Goal: Use online tool/utility: Utilize a website feature to perform a specific function

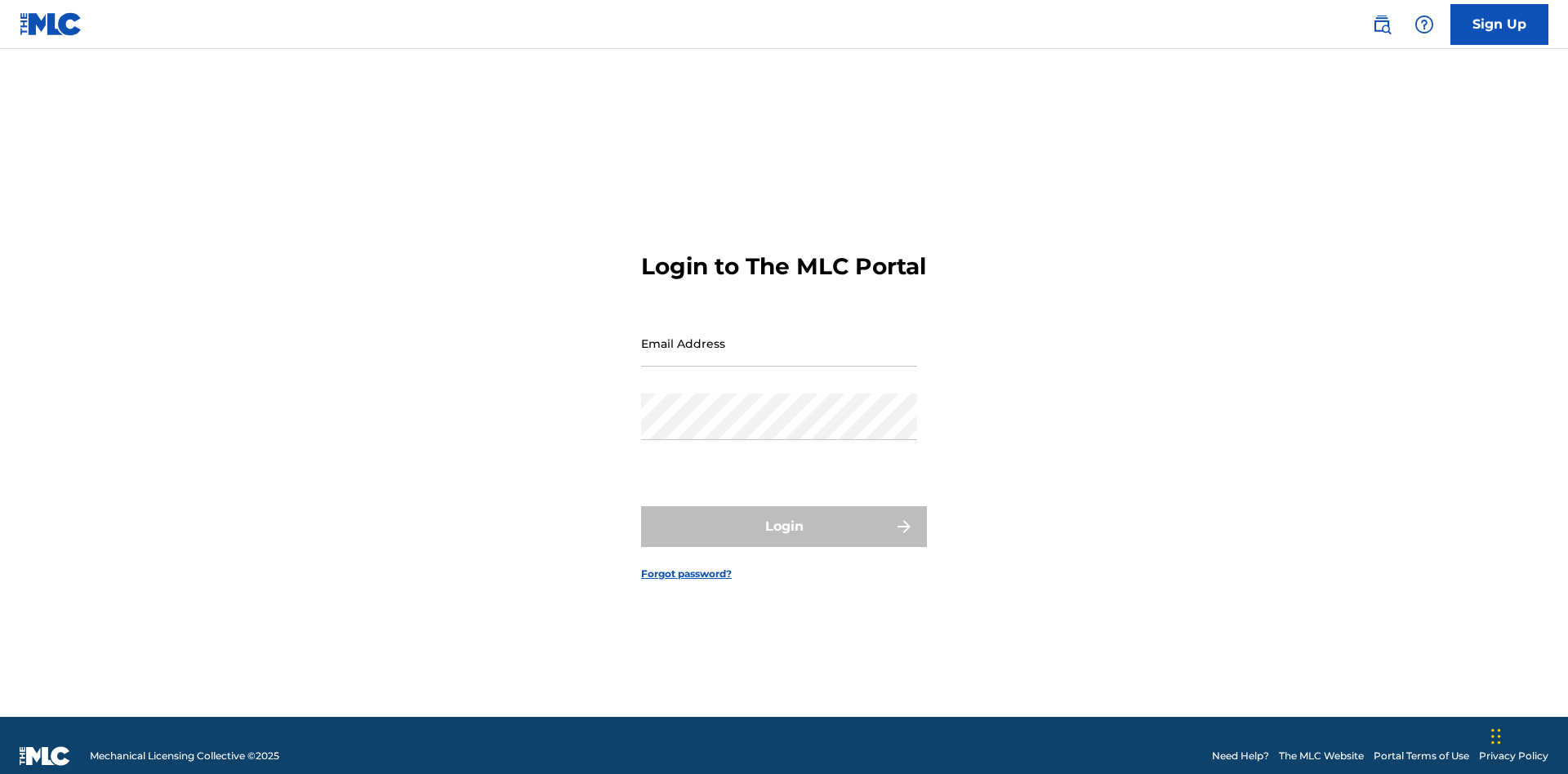
scroll to position [21, 0]
click at [779, 336] on input "Email Address" at bounding box center [778, 342] width 276 height 47
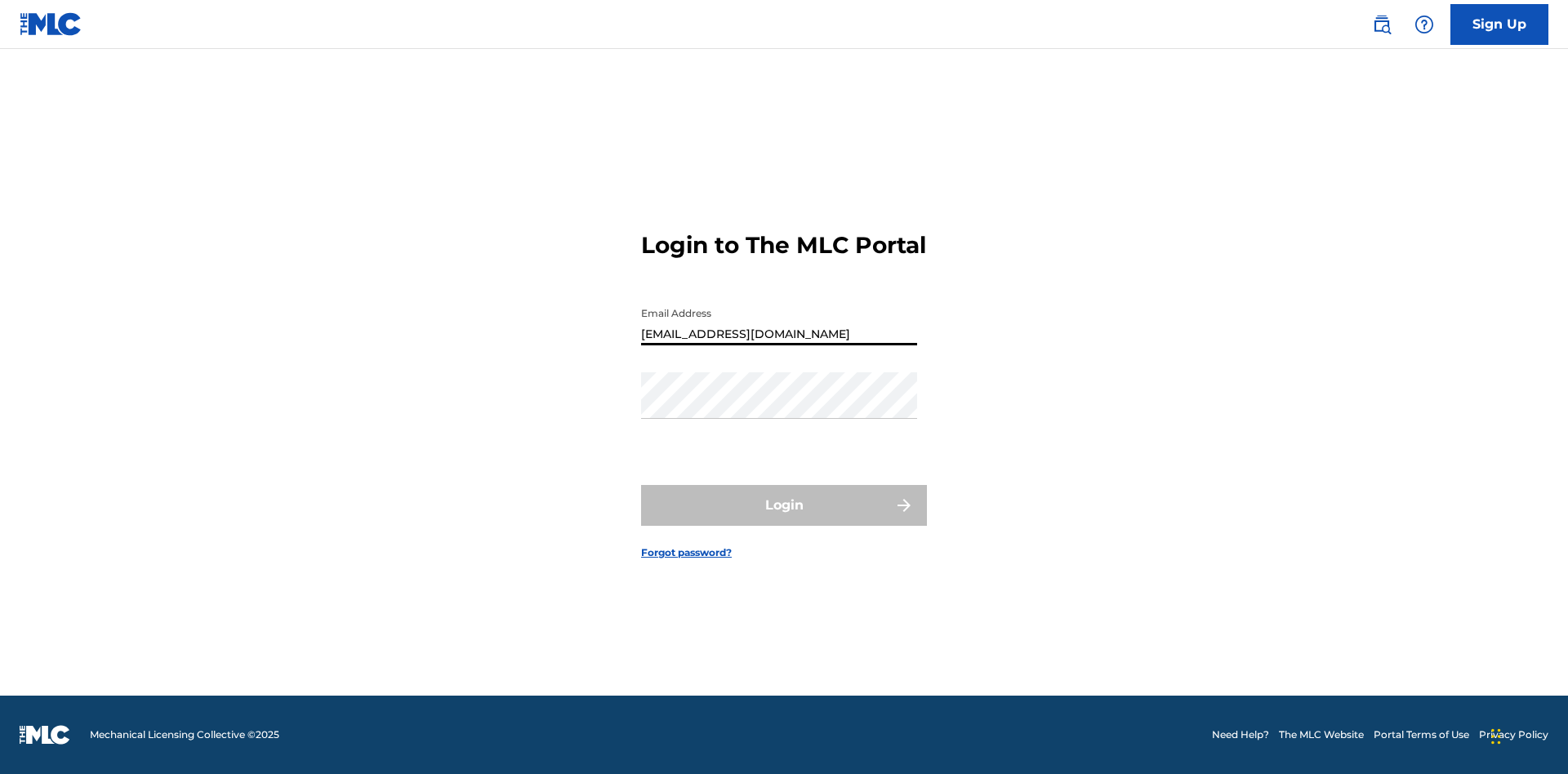
type input "[EMAIL_ADDRESS][DOMAIN_NAME]"
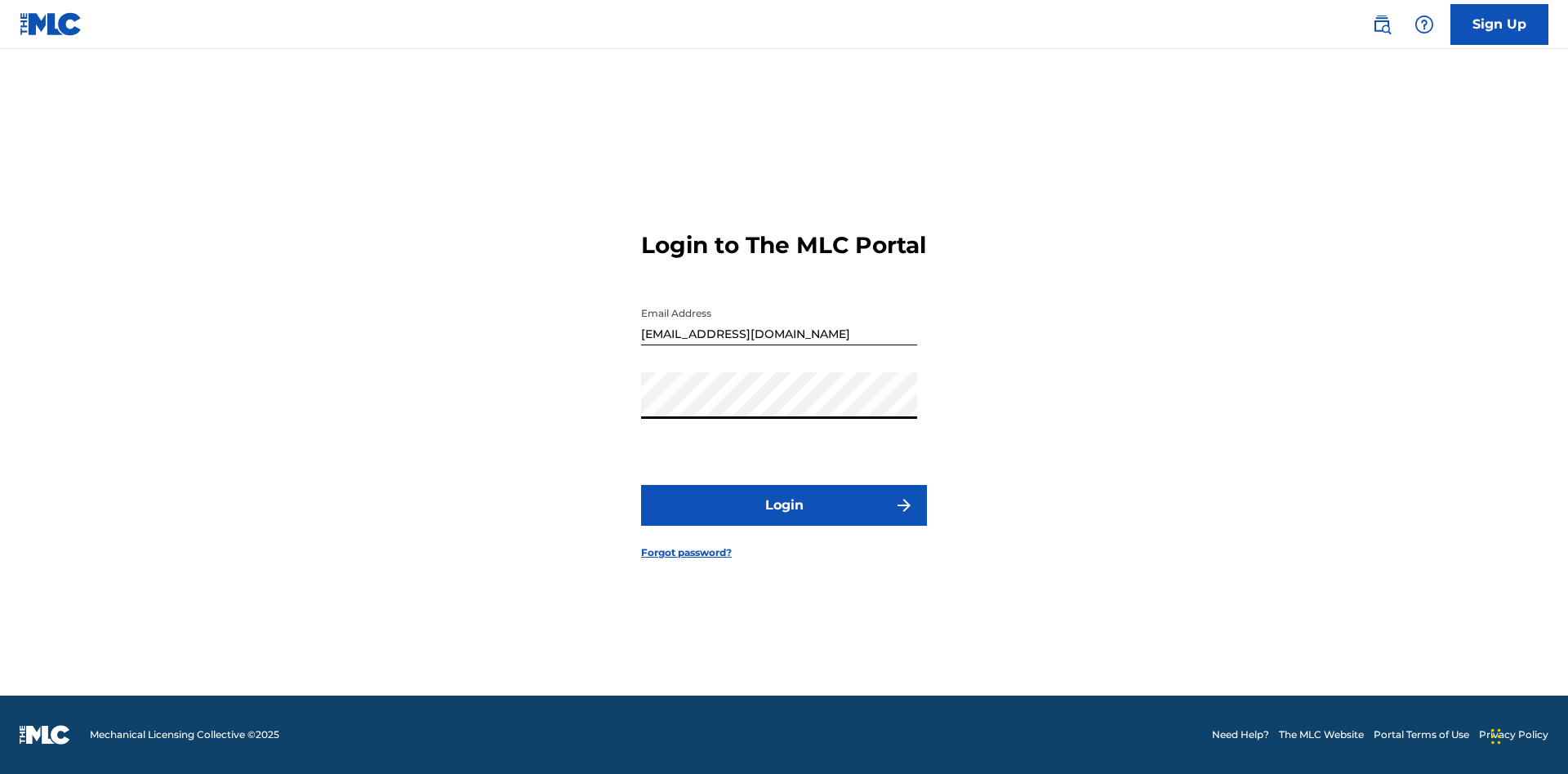
click at [784, 519] on button "Login" at bounding box center [784, 505] width 286 height 41
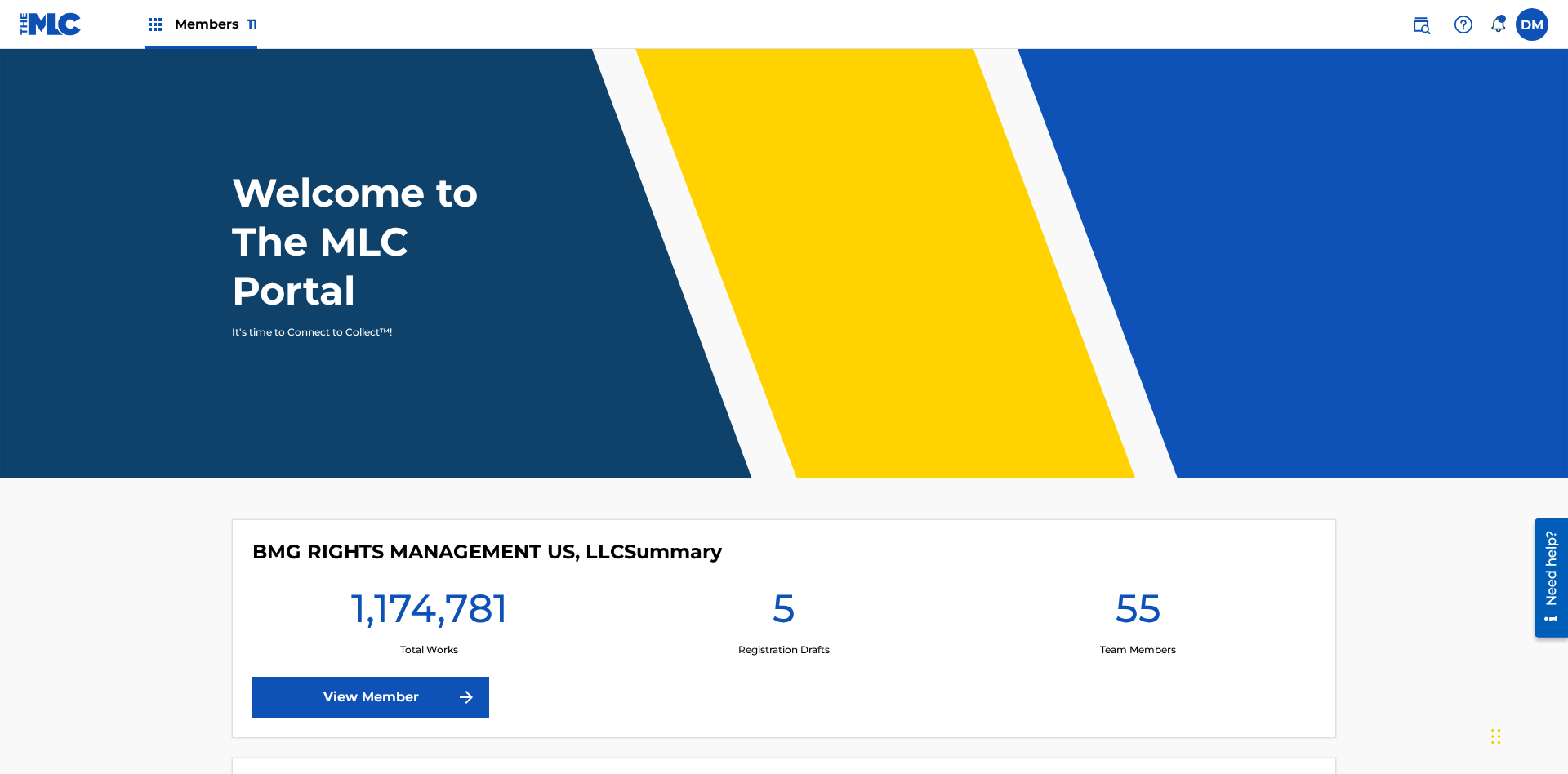
click at [201, 24] on span "Members 11" at bounding box center [215, 24] width 82 height 19
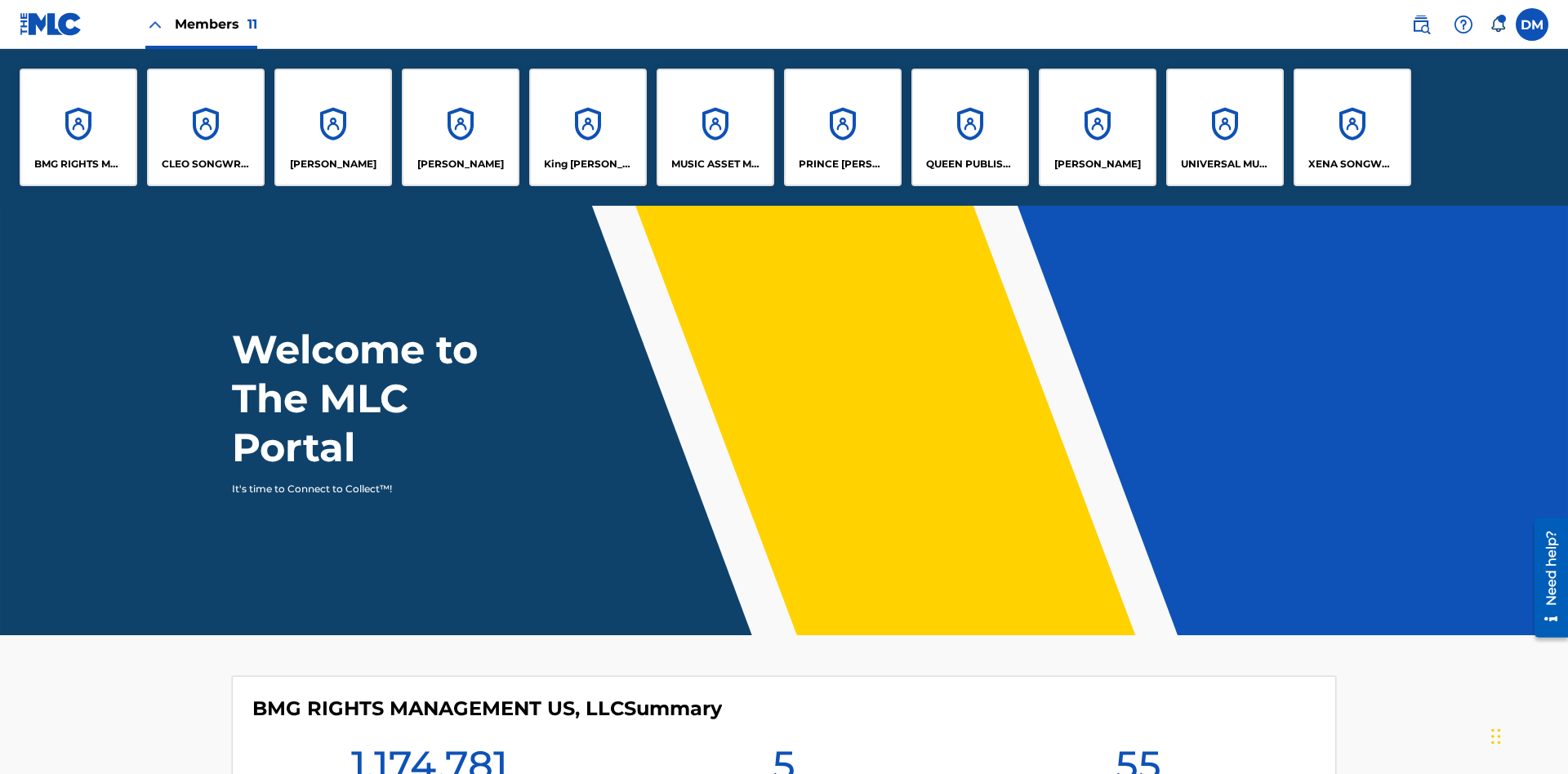
click at [1096, 164] on p "[PERSON_NAME]" at bounding box center [1097, 164] width 86 height 14
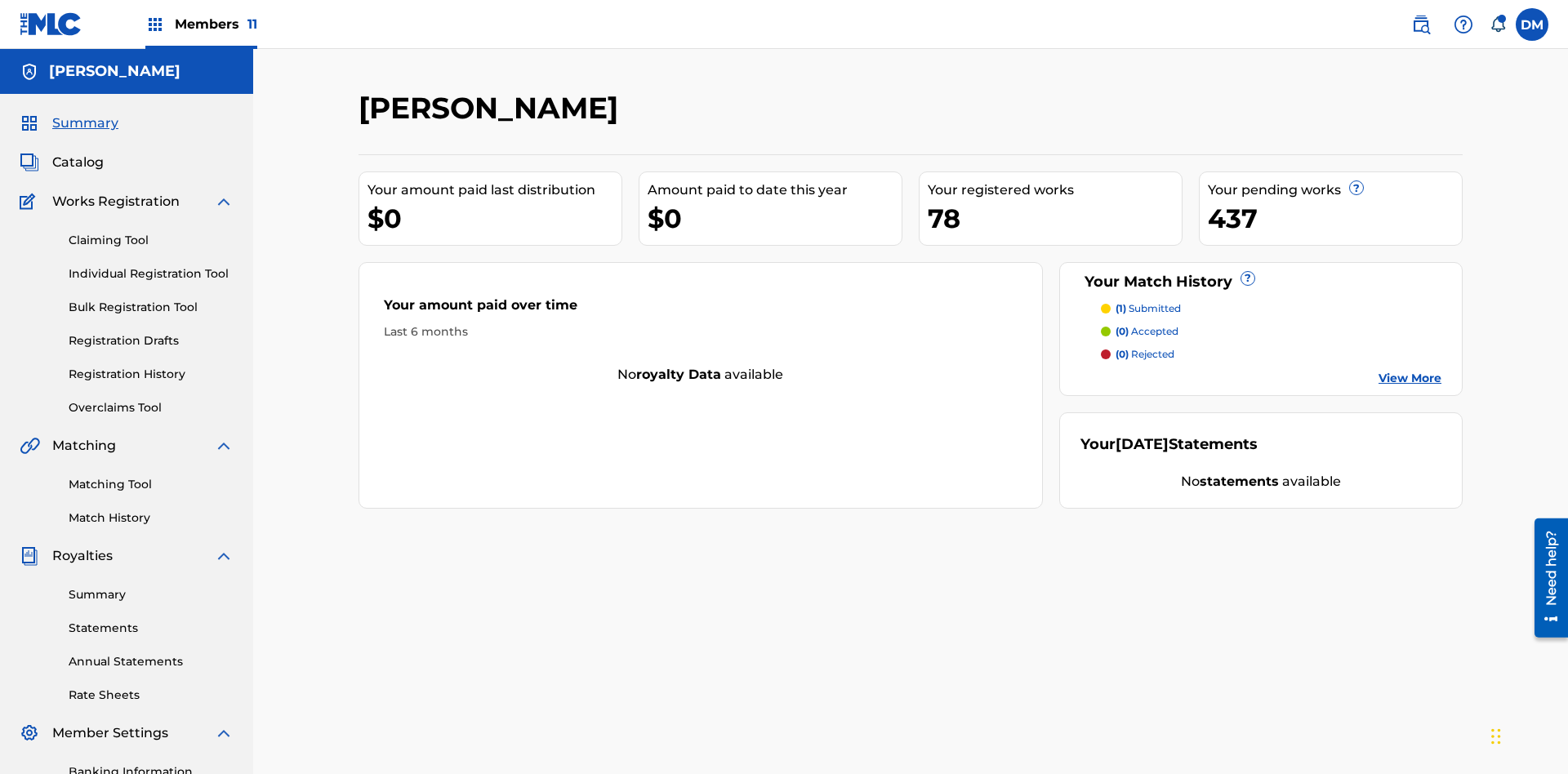
click at [151, 476] on link "Matching Tool" at bounding box center [151, 484] width 165 height 17
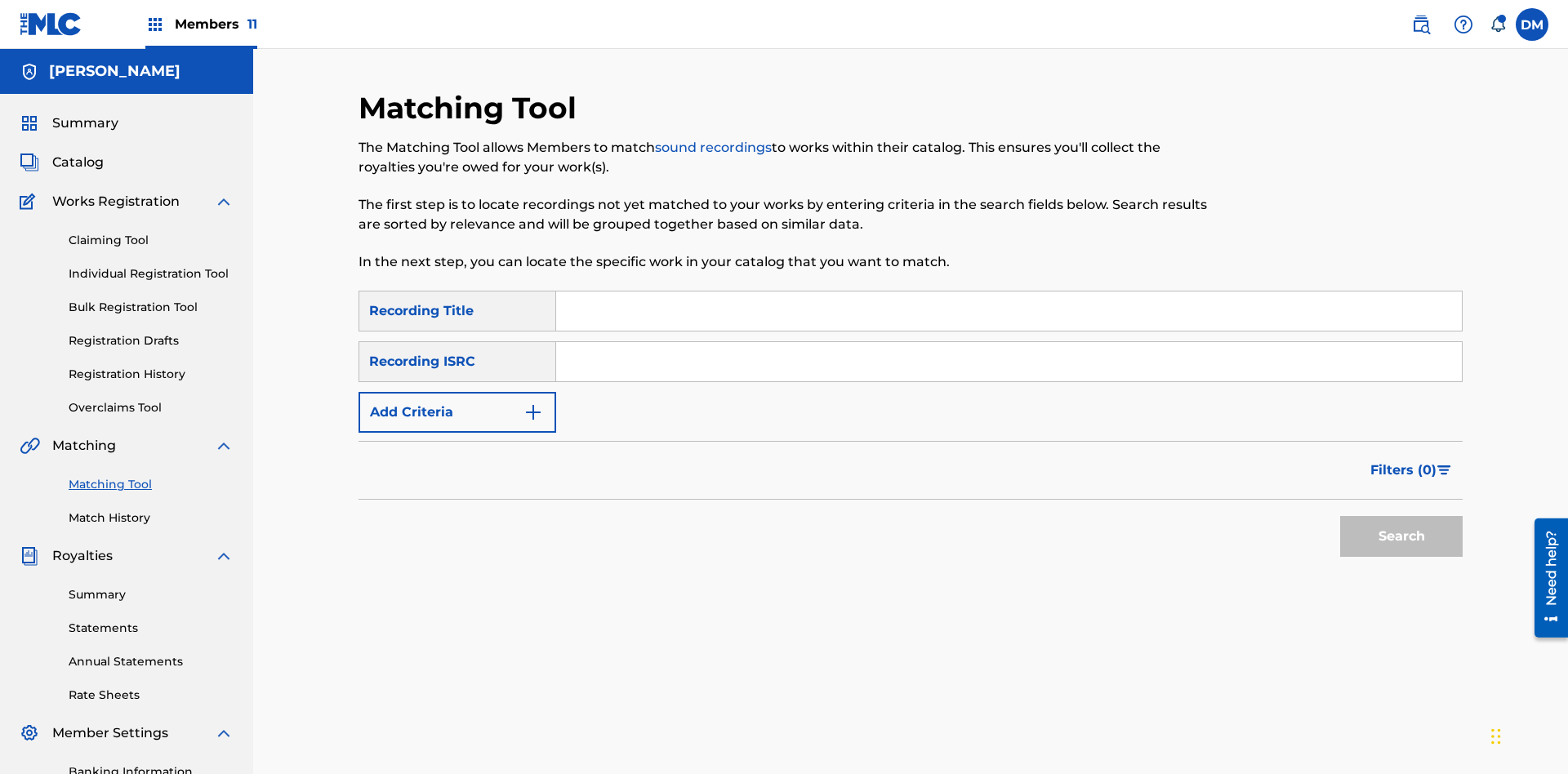
click at [457, 392] on button "Add Criteria" at bounding box center [457, 412] width 198 height 41
click at [1401, 516] on button "Search" at bounding box center [1401, 537] width 122 height 41
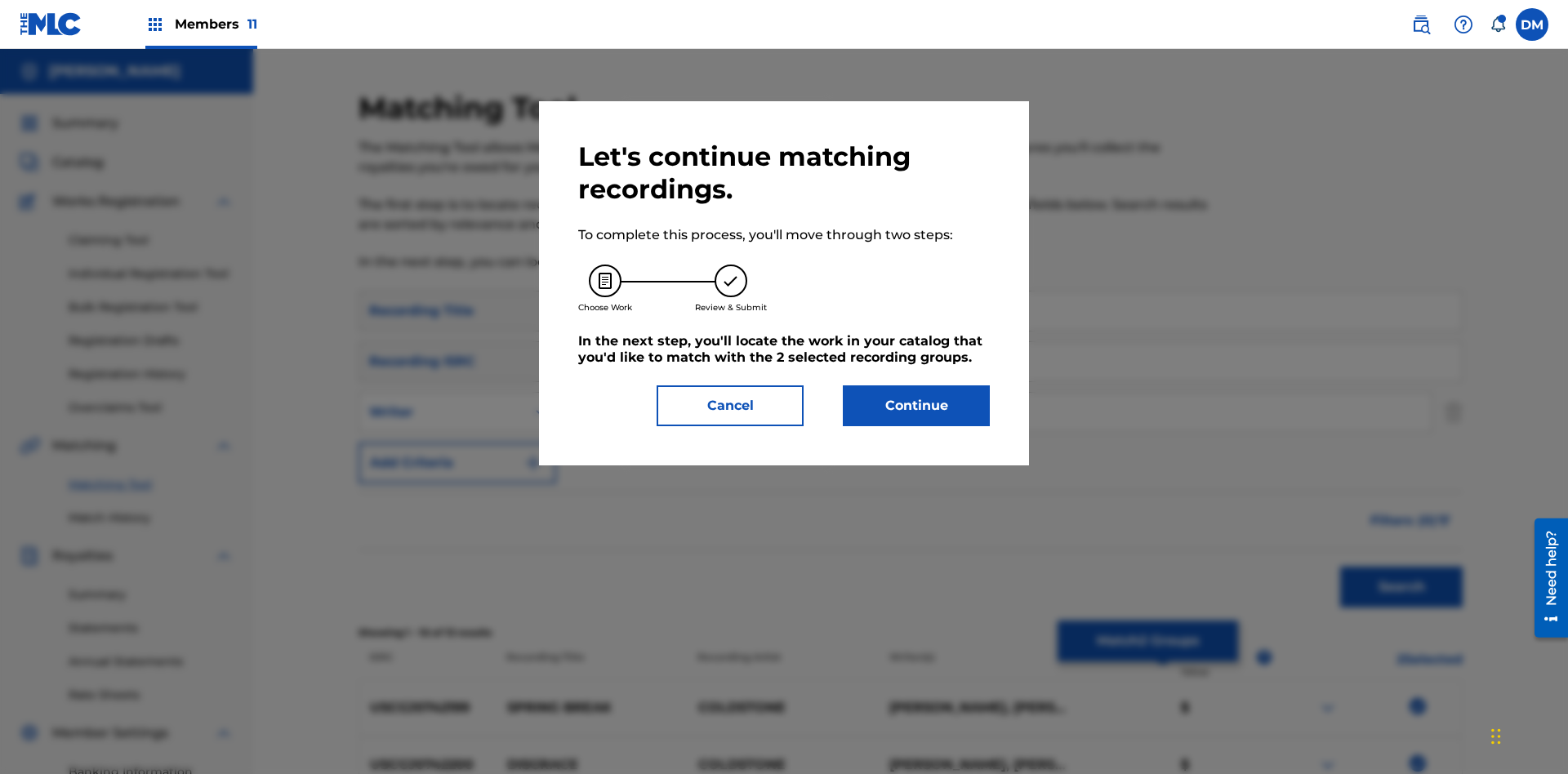
click at [916, 406] on button "Continue" at bounding box center [916, 405] width 147 height 41
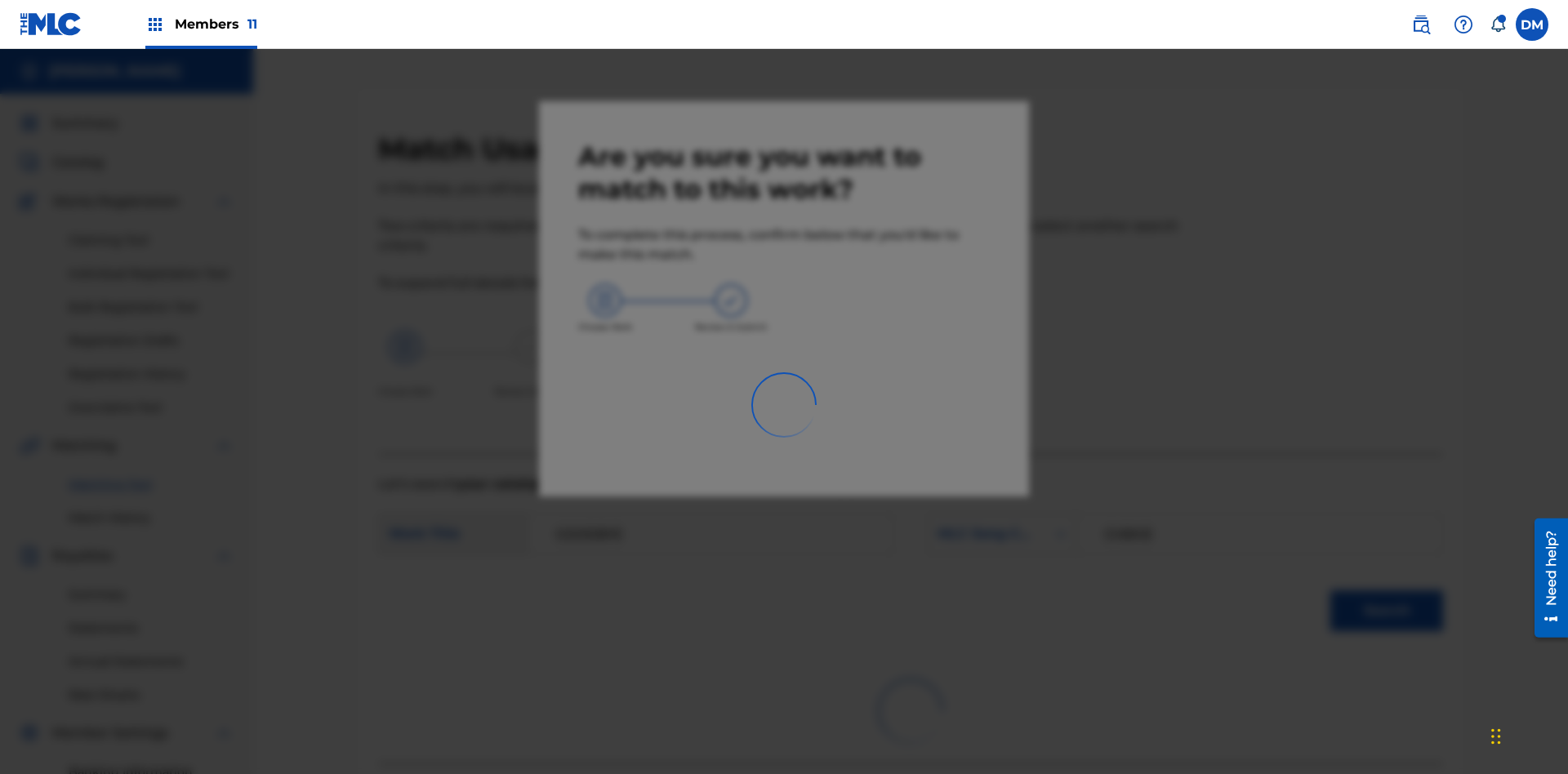
click at [151, 510] on link "Match History" at bounding box center [151, 518] width 165 height 17
